Goal: Find specific page/section: Find specific page/section

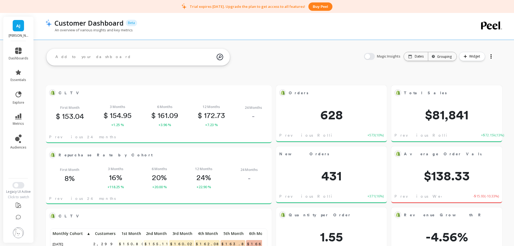
scroll to position [144, 206]
drag, startPoint x: 29, startPoint y: 196, endPoint x: 3, endPoint y: 189, distance: 27.0
copy div "Legacy UI Active Click to switch"
click at [18, 186] on button "Switch to New UI" at bounding box center [18, 185] width 12 height 6
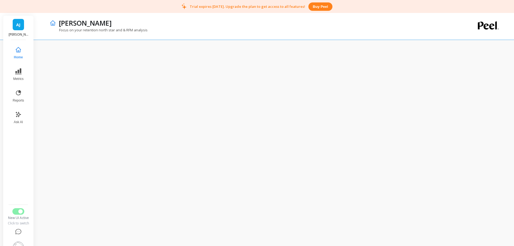
click at [214, 26] on div "[PERSON_NAME]" at bounding box center [256, 22] width 400 height 9
click at [22, 72] on button "Metrics" at bounding box center [18, 74] width 18 height 19
click at [21, 73] on icon at bounding box center [18, 71] width 6 height 6
click at [20, 75] on button "Metrics" at bounding box center [18, 74] width 18 height 19
click at [22, 73] on button "Metrics" at bounding box center [18, 74] width 18 height 19
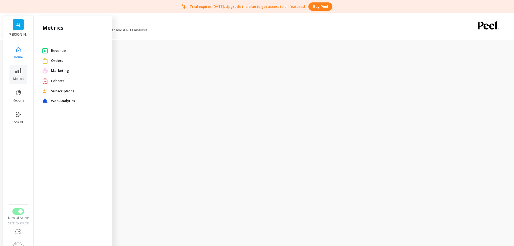
click at [60, 50] on span "Revenue" at bounding box center [77, 50] width 52 height 5
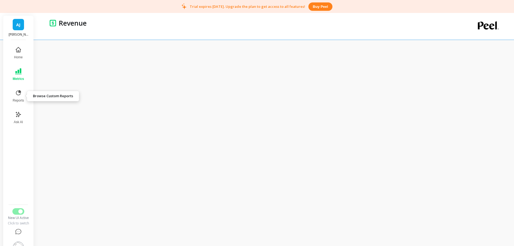
click at [18, 96] on icon at bounding box center [18, 93] width 6 height 6
